Goal: Task Accomplishment & Management: Manage account settings

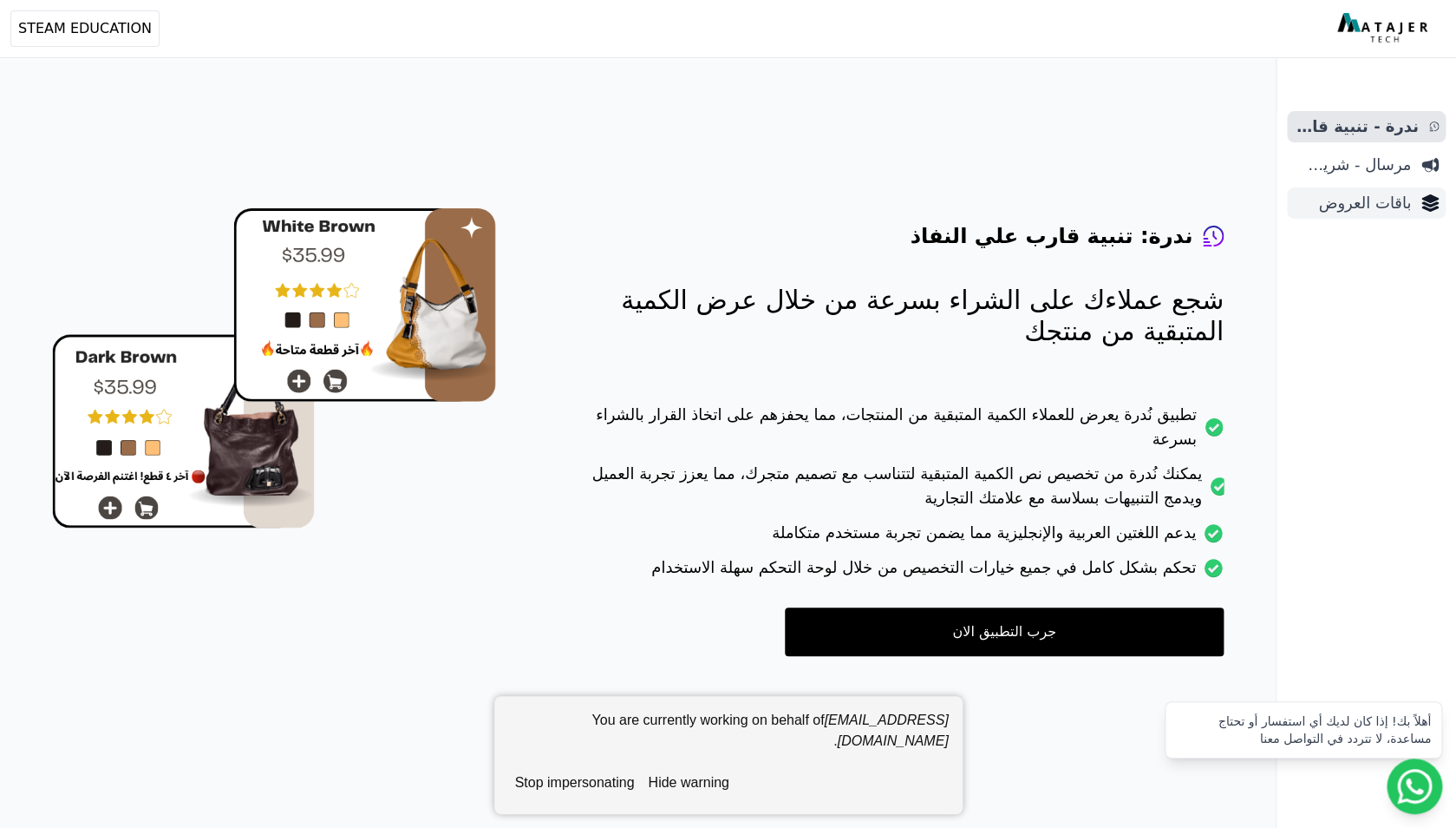
click at [1396, 208] on span "باقات العروض" at bounding box center [1352, 202] width 117 height 24
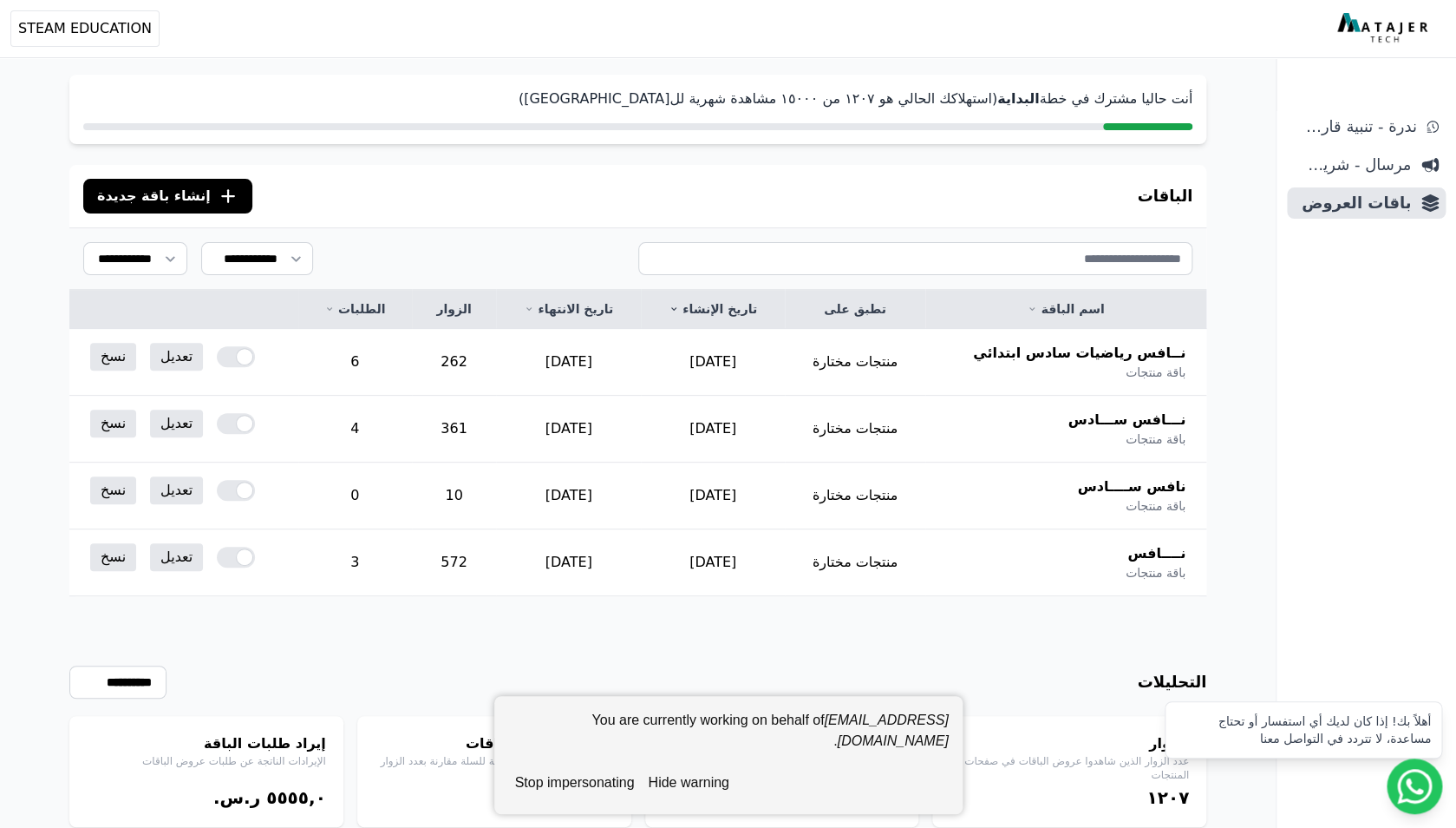
scroll to position [46, 0]
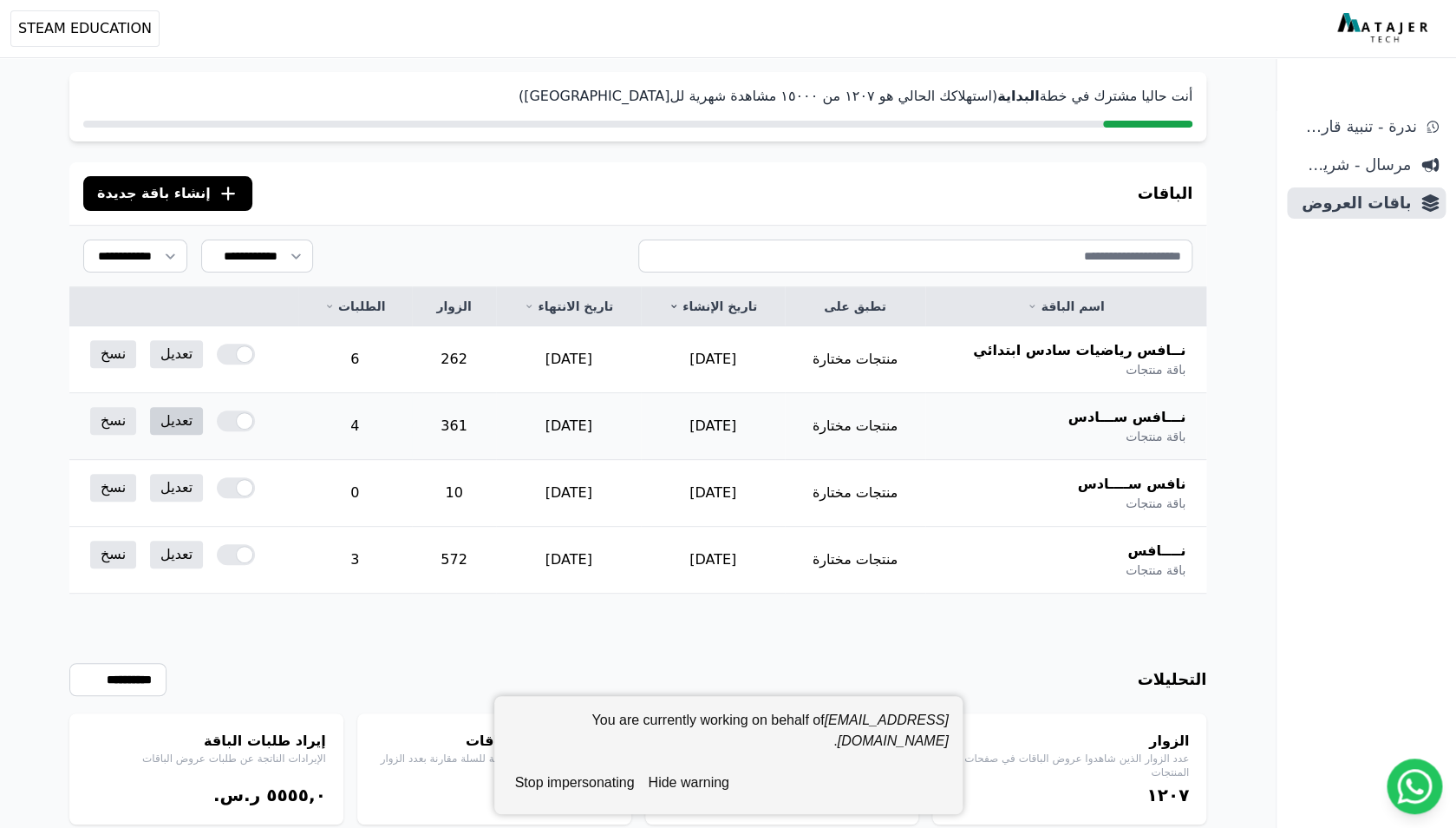
click at [176, 424] on link "تعديل" at bounding box center [176, 421] width 52 height 28
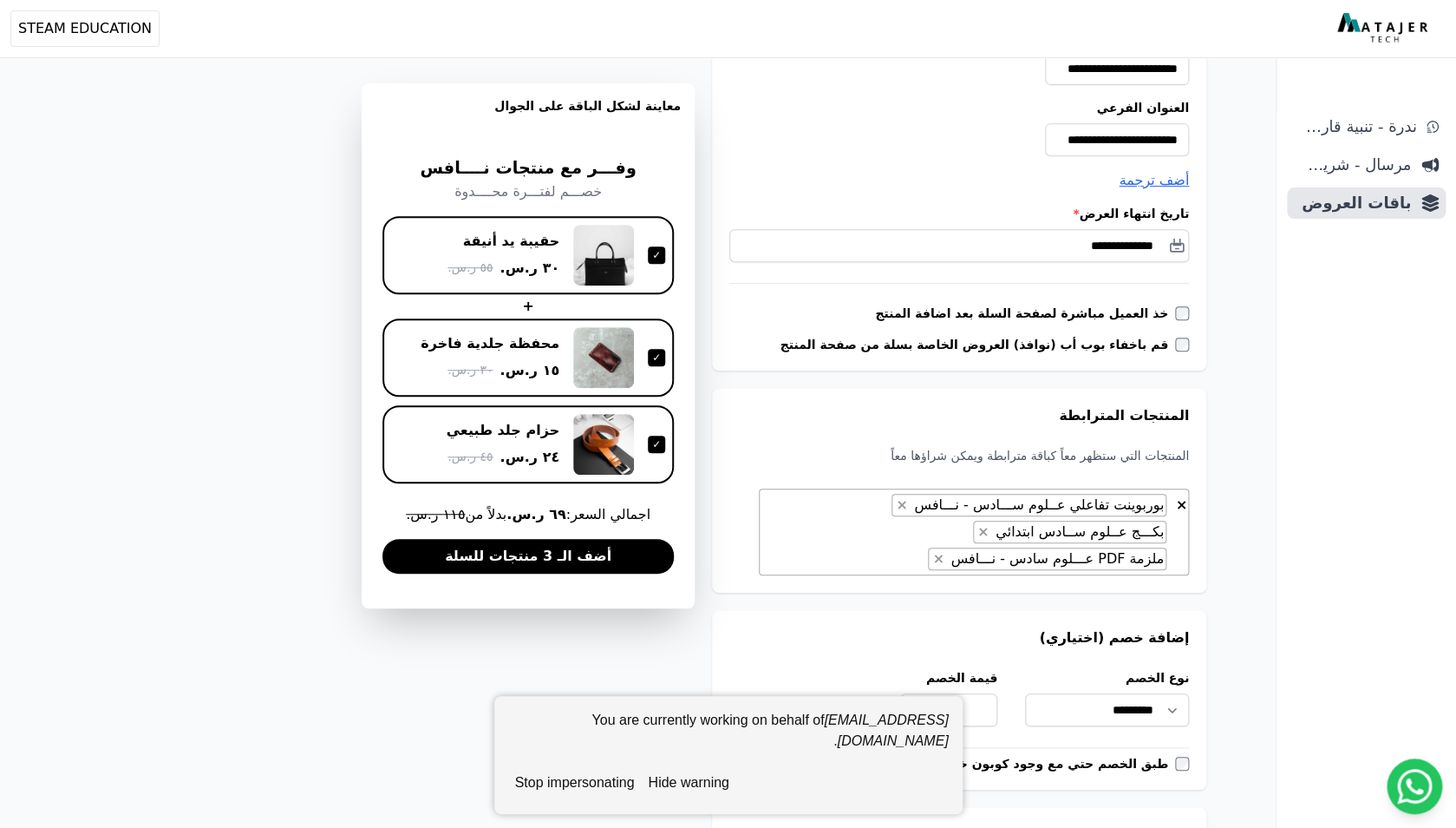
scroll to position [355, 0]
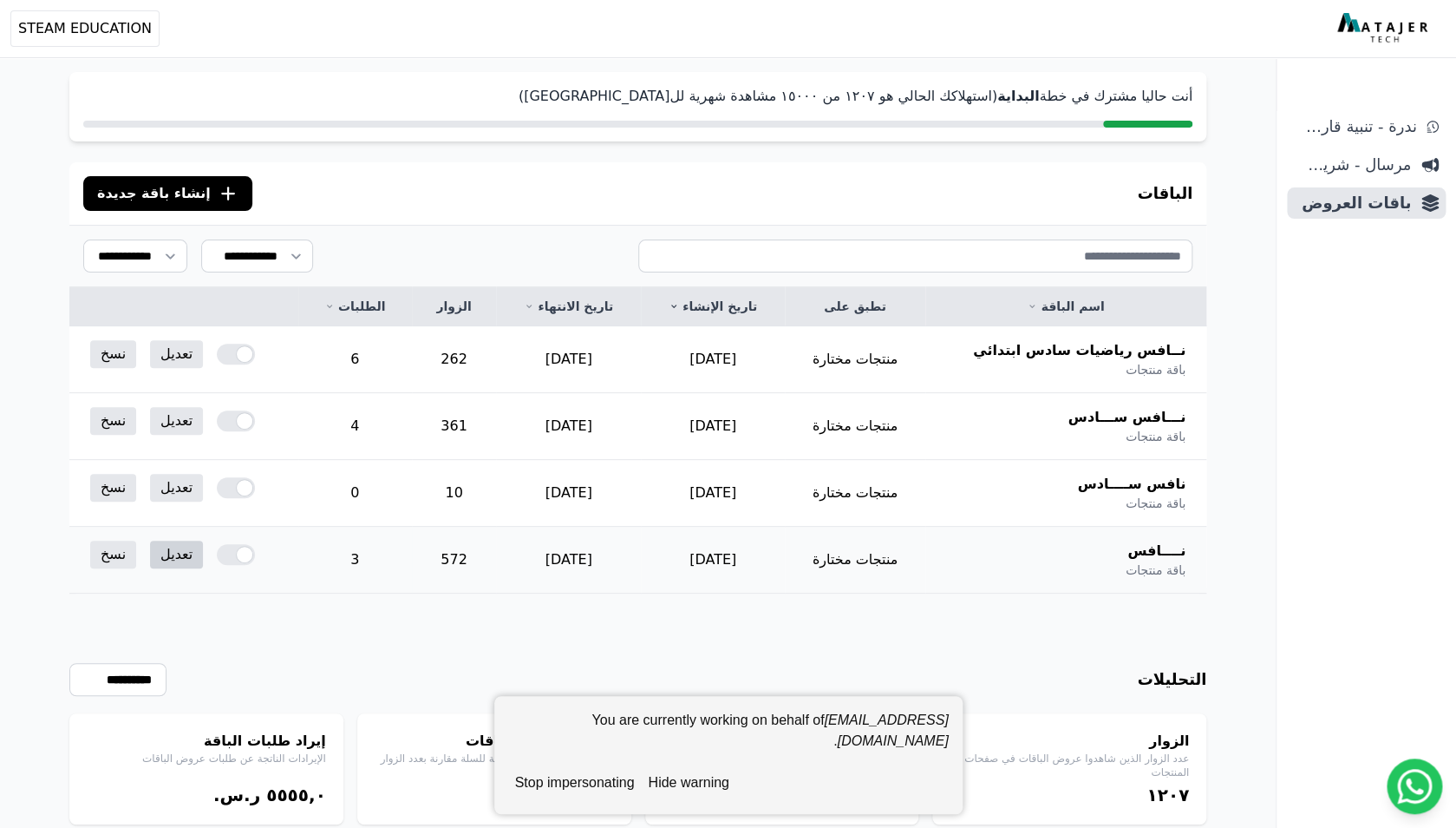
scroll to position [98, 0]
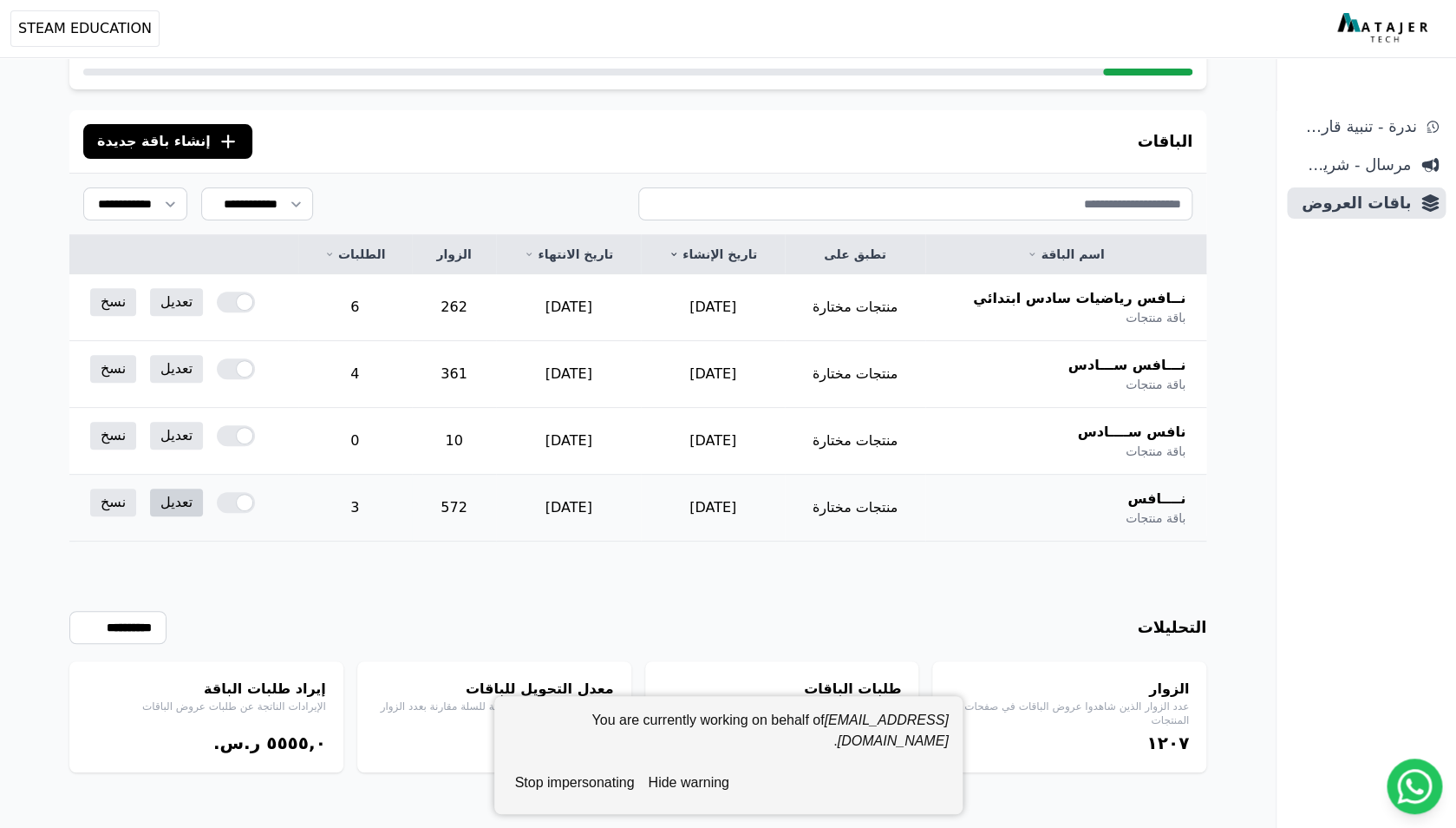
click at [161, 557] on div "أنت حاليا مشترك في خطة البداية (استهلاكك الحالي هو ١٢۰٧ من ١٥۰۰۰ مشاهدة شهرية ل…" at bounding box center [637, 406] width 1275 height 843
click at [181, 506] on link "تعديل" at bounding box center [176, 502] width 52 height 28
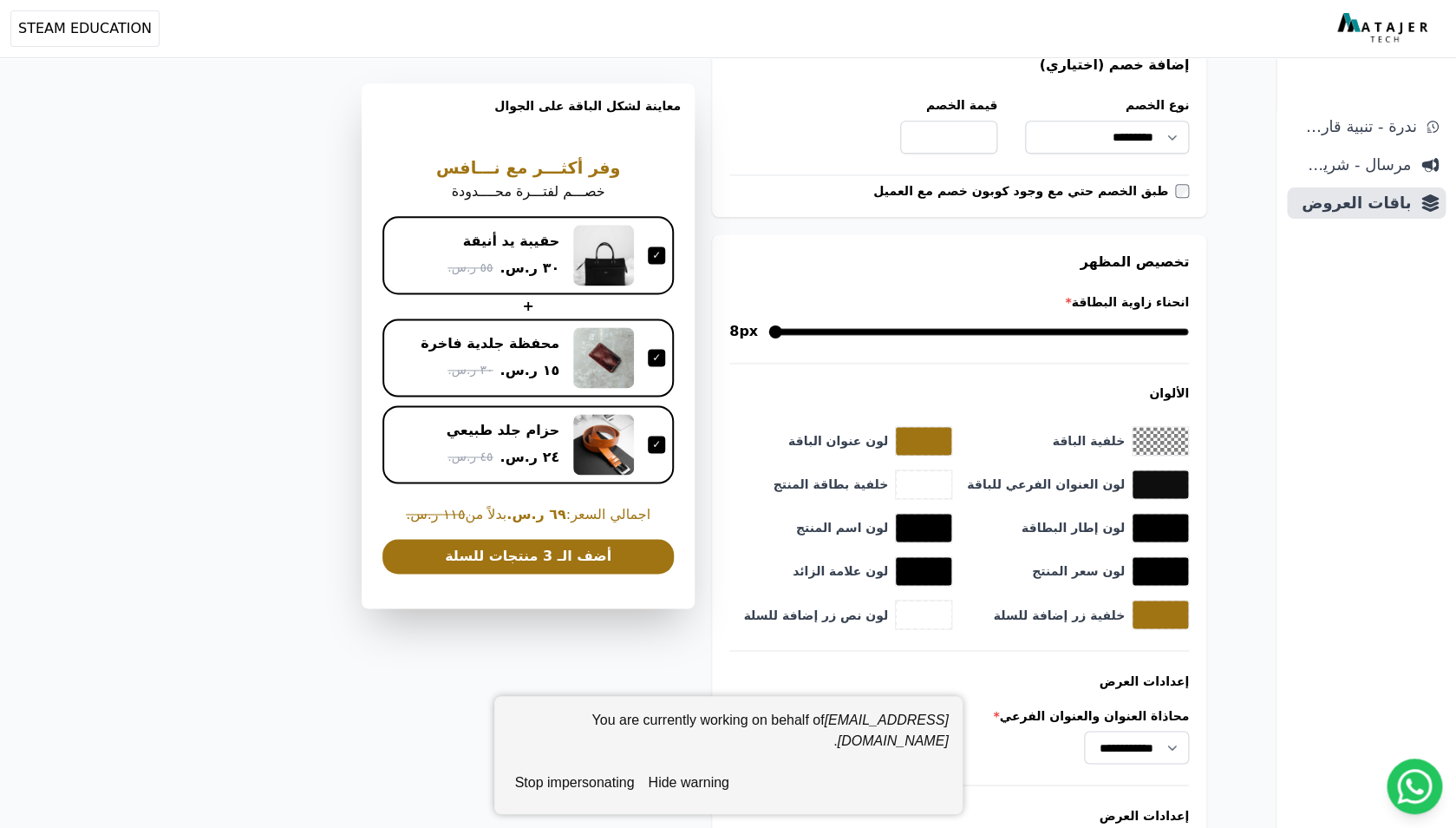
scroll to position [851, 0]
click at [597, 782] on button "stop impersonating" at bounding box center [574, 782] width 133 height 35
